Goal: Task Accomplishment & Management: Manage account settings

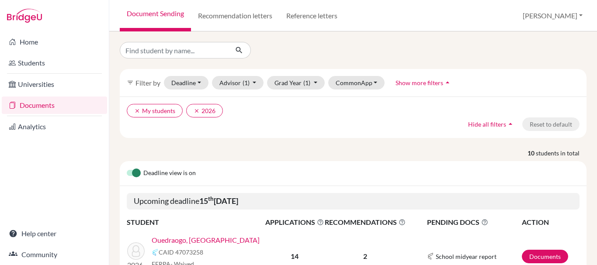
scroll to position [393, 0]
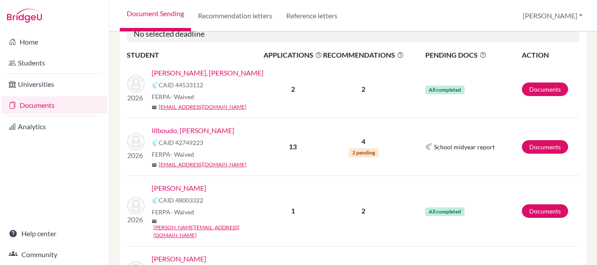
click at [192, 132] on link "Illboudo, [PERSON_NAME]" at bounding box center [193, 130] width 83 height 10
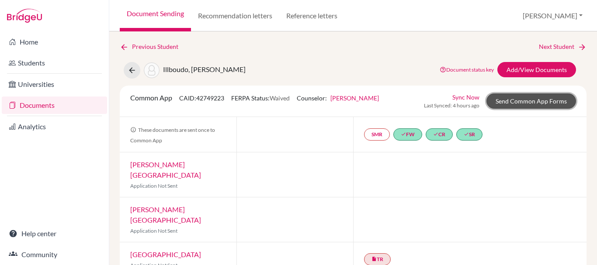
click at [511, 102] on link "Send Common App Forms" at bounding box center [531, 101] width 90 height 15
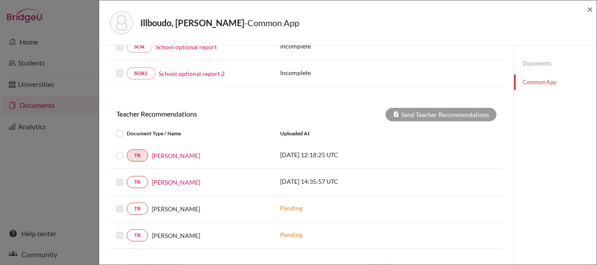
scroll to position [306, 0]
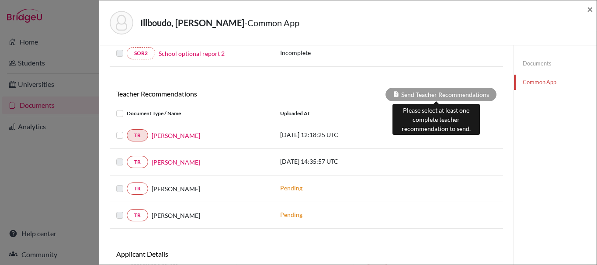
click at [416, 95] on div "Send Teacher Recommendations" at bounding box center [440, 95] width 111 height 14
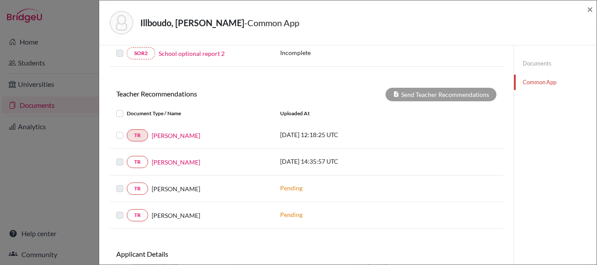
click at [469, 122] on div "TR Lala Hashimova 2025-05-07 12:18:25 UTC" at bounding box center [306, 135] width 393 height 27
click at [528, 62] on link "Documents" at bounding box center [555, 63] width 83 height 15
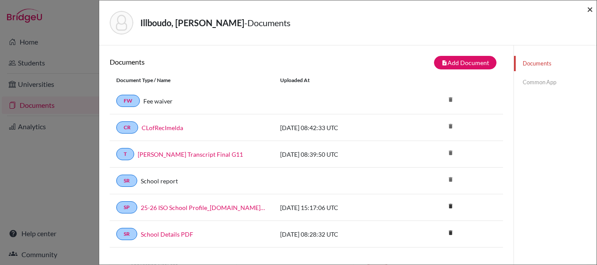
click at [590, 10] on span "×" at bounding box center [590, 9] width 6 height 13
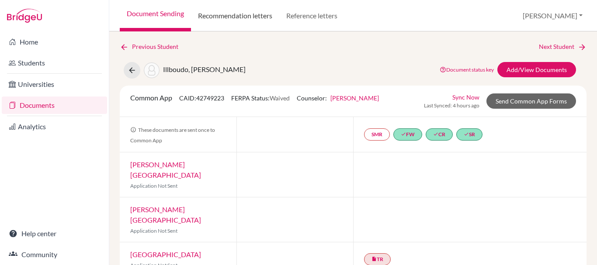
click at [244, 14] on link "Recommendation letters" at bounding box center [235, 15] width 88 height 31
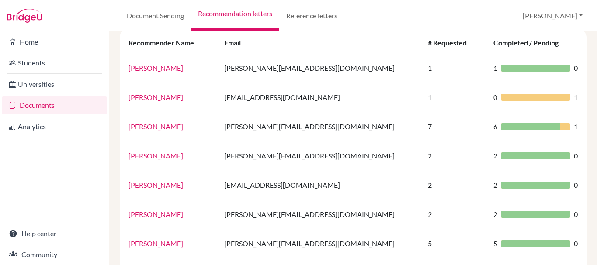
scroll to position [116, 0]
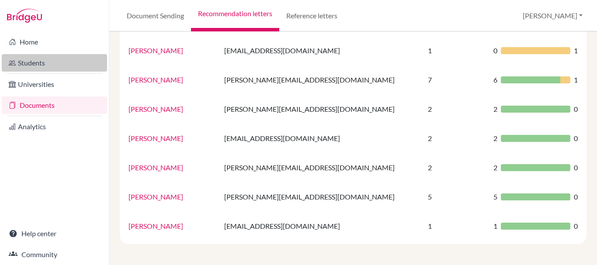
click at [35, 66] on link "Students" at bounding box center [54, 62] width 105 height 17
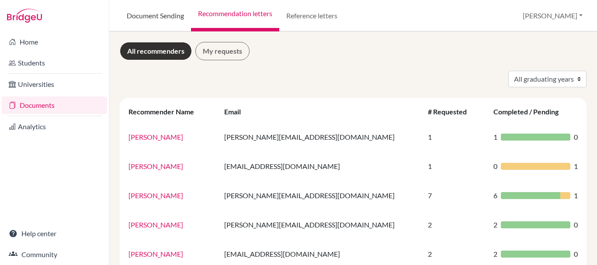
click at [163, 12] on link "Document Sending" at bounding box center [155, 15] width 71 height 31
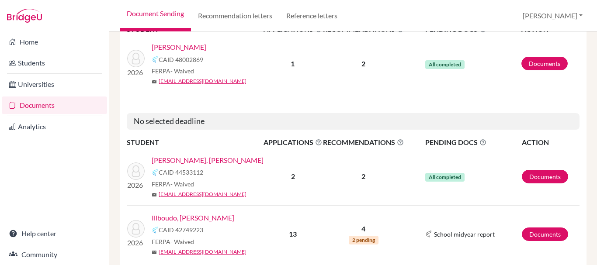
scroll to position [350, 0]
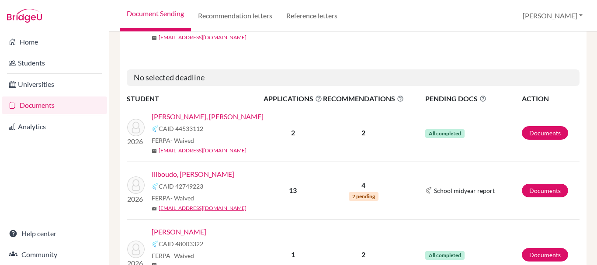
click at [178, 176] on link "Illboudo, [PERSON_NAME]" at bounding box center [193, 174] width 83 height 10
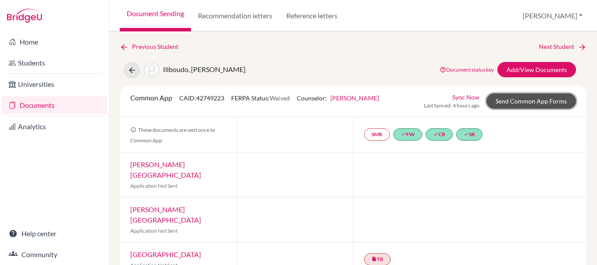
click at [535, 101] on link "Send Common App Forms" at bounding box center [531, 101] width 90 height 15
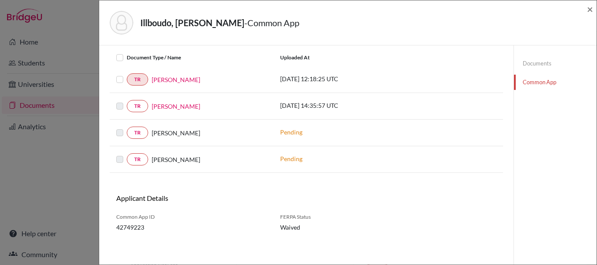
scroll to position [364, 0]
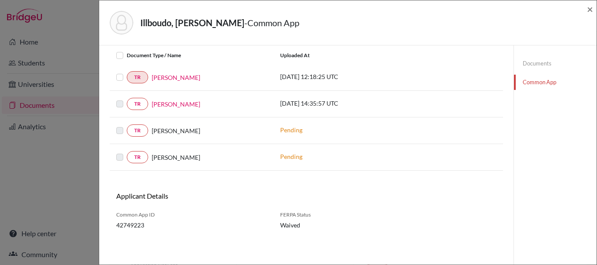
click at [127, 72] on label at bounding box center [127, 72] width 0 height 0
click at [0, 0] on input "checkbox" at bounding box center [0, 0] width 0 height 0
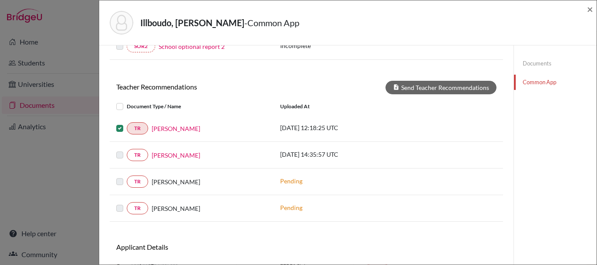
scroll to position [233, 0]
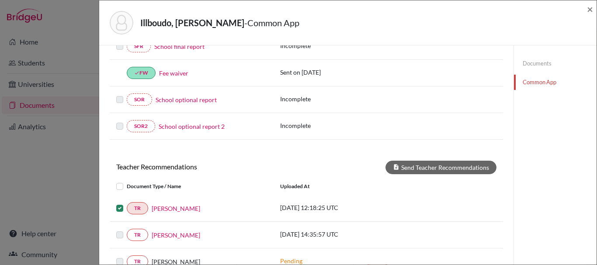
click at [414, 159] on div "× REQUIRED INFORMATION Document Type / Name Status Why am I being asked to do t…" at bounding box center [306, 104] width 393 height 562
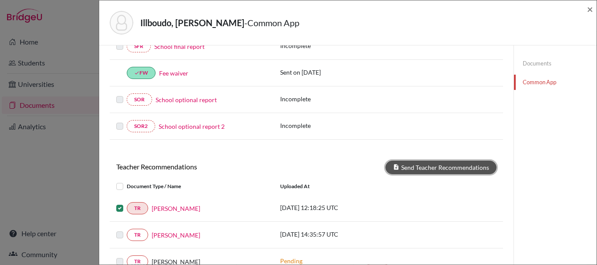
click at [416, 165] on button "Send Teacher Recommendations" at bounding box center [440, 168] width 111 height 14
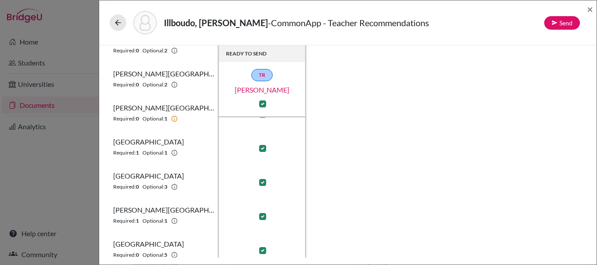
scroll to position [303, 0]
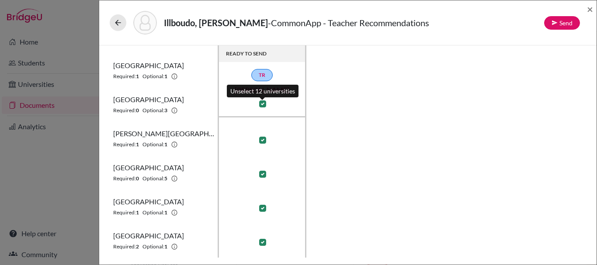
click at [262, 104] on label at bounding box center [262, 103] width 7 height 7
click at [262, 104] on input "checkbox" at bounding box center [260, 103] width 7 height 9
checkbox input "false"
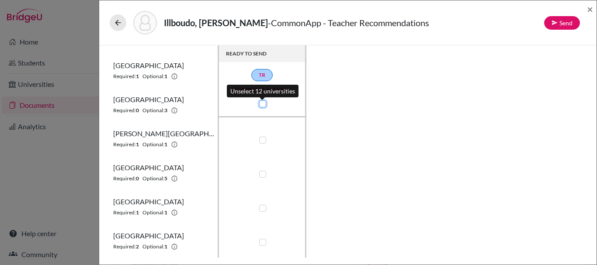
checkbox input "false"
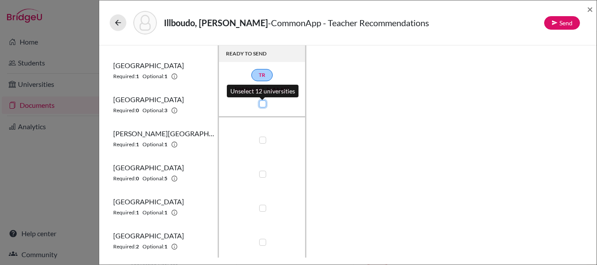
checkbox input "false"
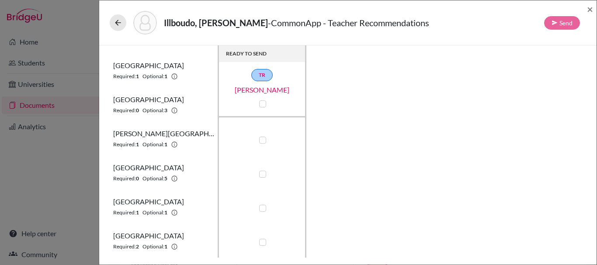
click at [357, 194] on div "READY TO SEND TR Lala Hashimova Agnes Scott College Required: 0 Optional: 10 Al…" at bounding box center [348, 151] width 476 height 212
click at [118, 24] on icon at bounding box center [118, 22] width 9 height 9
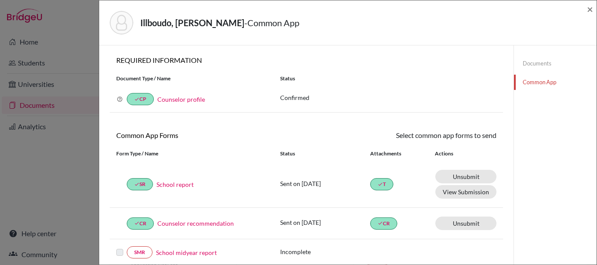
click at [596, 8] on div "Illboudo, Imelda - Common App × × REQUIRED INFORMATION Document Type / Name Sta…" at bounding box center [348, 132] width 498 height 265
click at [590, 9] on span "×" at bounding box center [590, 9] width 6 height 13
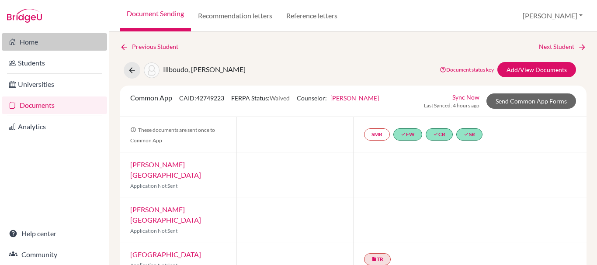
click at [45, 38] on link "Home" at bounding box center [54, 41] width 105 height 17
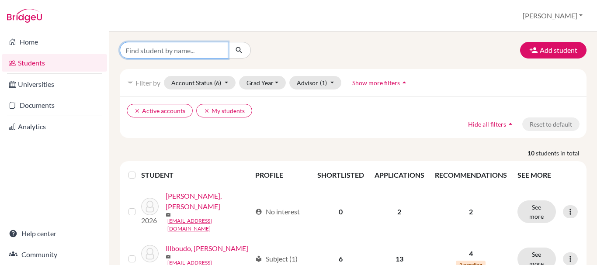
click at [194, 52] on input "Find student by name..." at bounding box center [174, 50] width 108 height 17
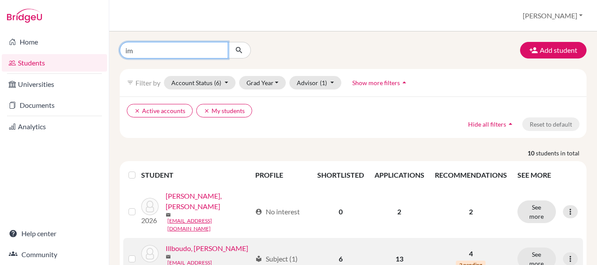
type input "im"
click at [190, 243] on link "Illboudo, [PERSON_NAME]" at bounding box center [207, 248] width 83 height 10
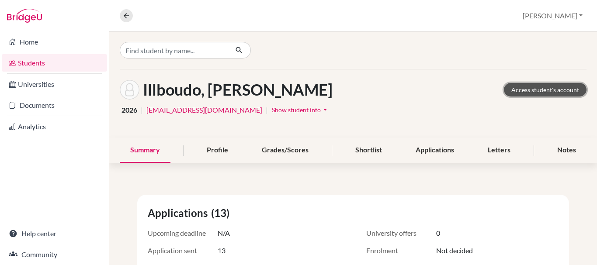
click at [537, 90] on link "Access student's account" at bounding box center [545, 90] width 83 height 14
